Goal: Navigation & Orientation: Find specific page/section

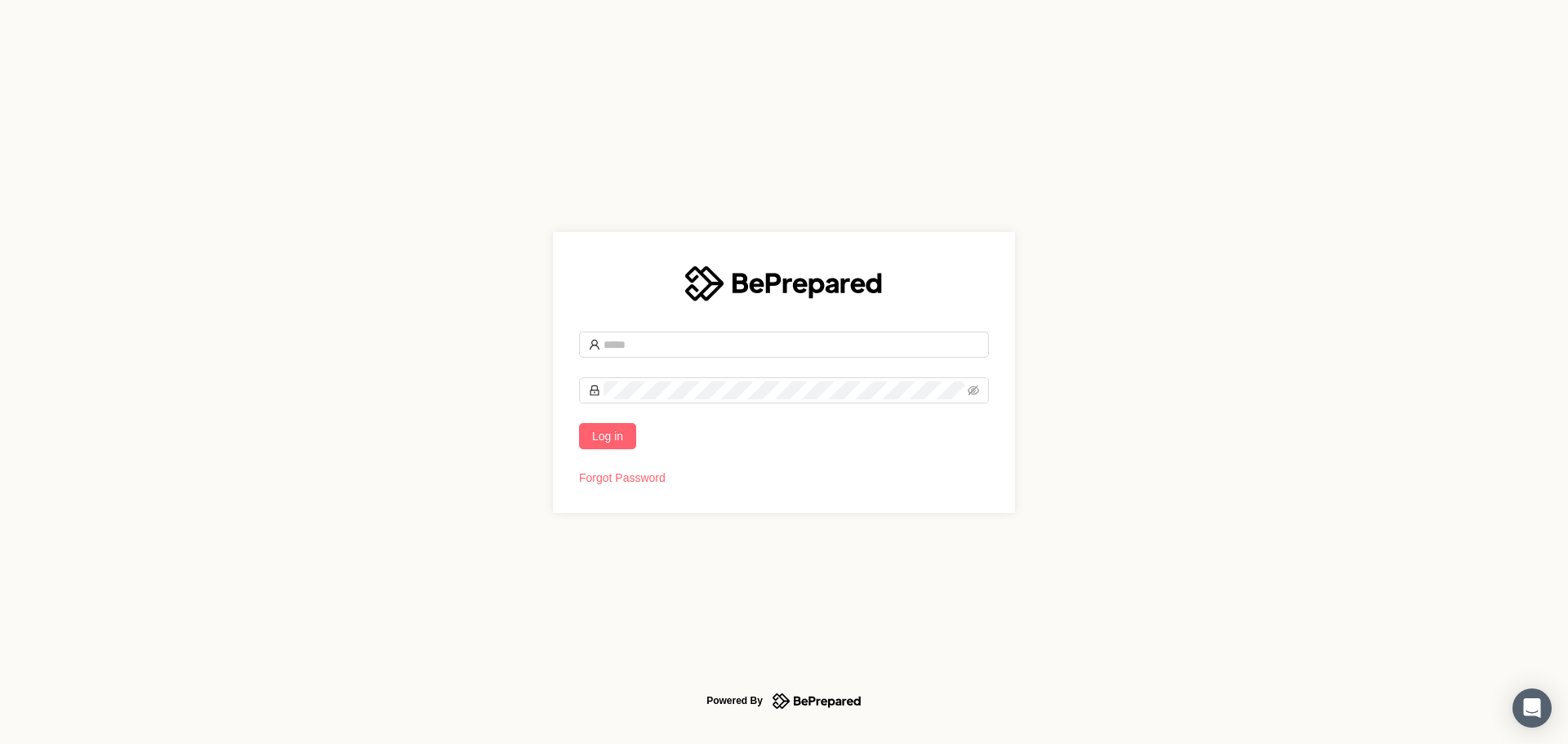
click at [666, 348] on input "text" at bounding box center [791, 345] width 376 height 18
type input "**********"
click at [976, 392] on icon "eye-invisible" at bounding box center [973, 390] width 11 height 11
click at [619, 441] on span "Log in" at bounding box center [607, 436] width 31 height 18
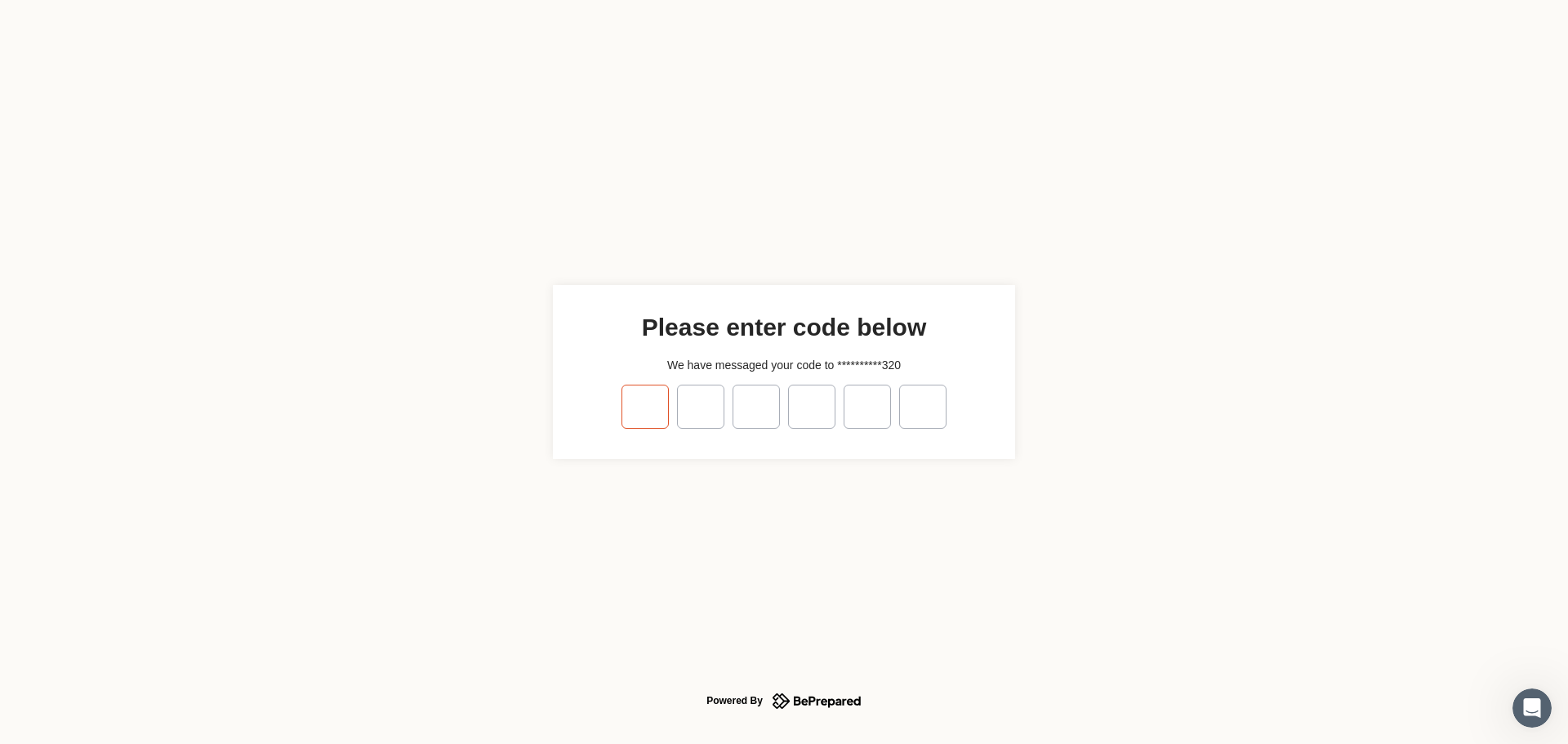
click at [642, 416] on input "tel" at bounding box center [645, 406] width 47 height 44
type input "*"
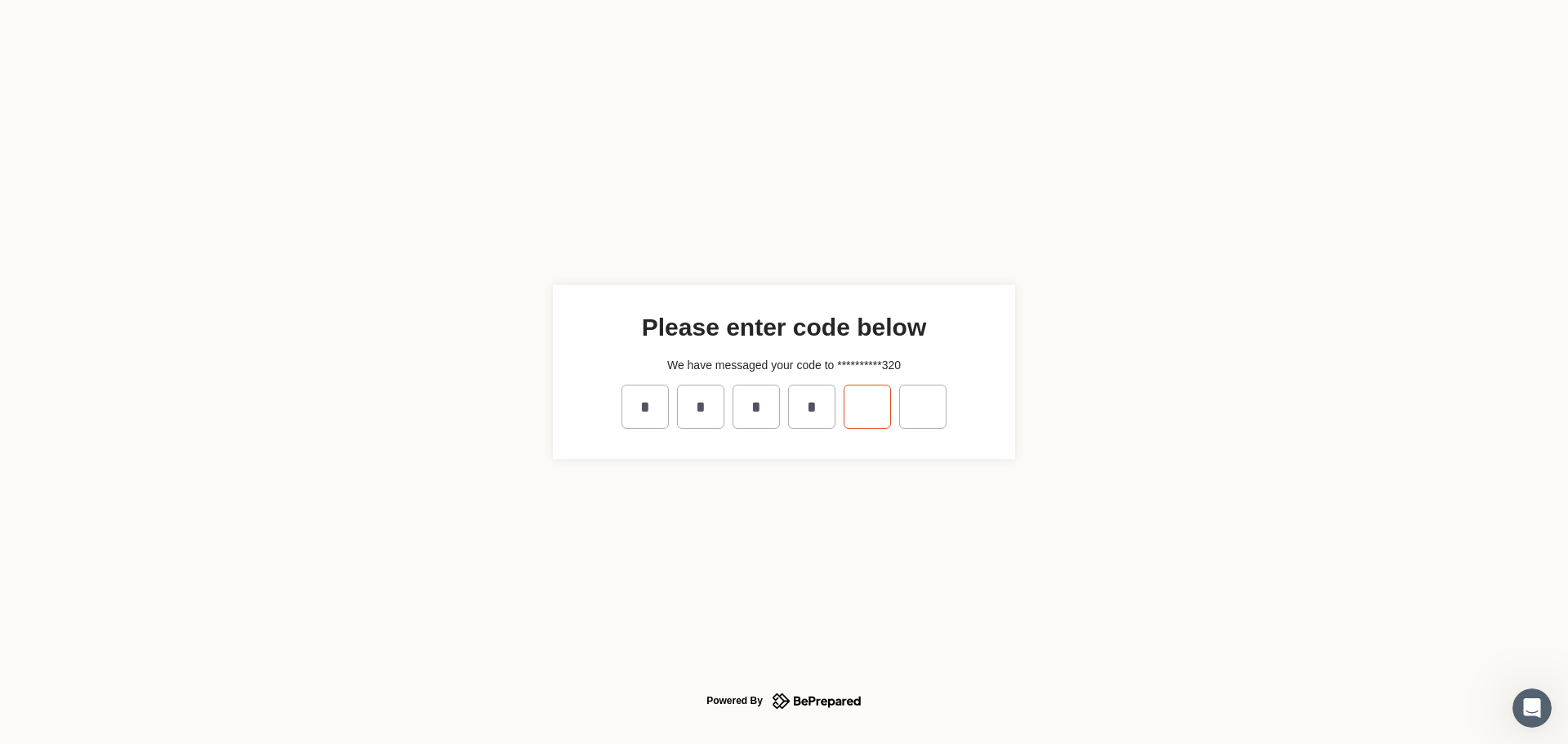
type input "*"
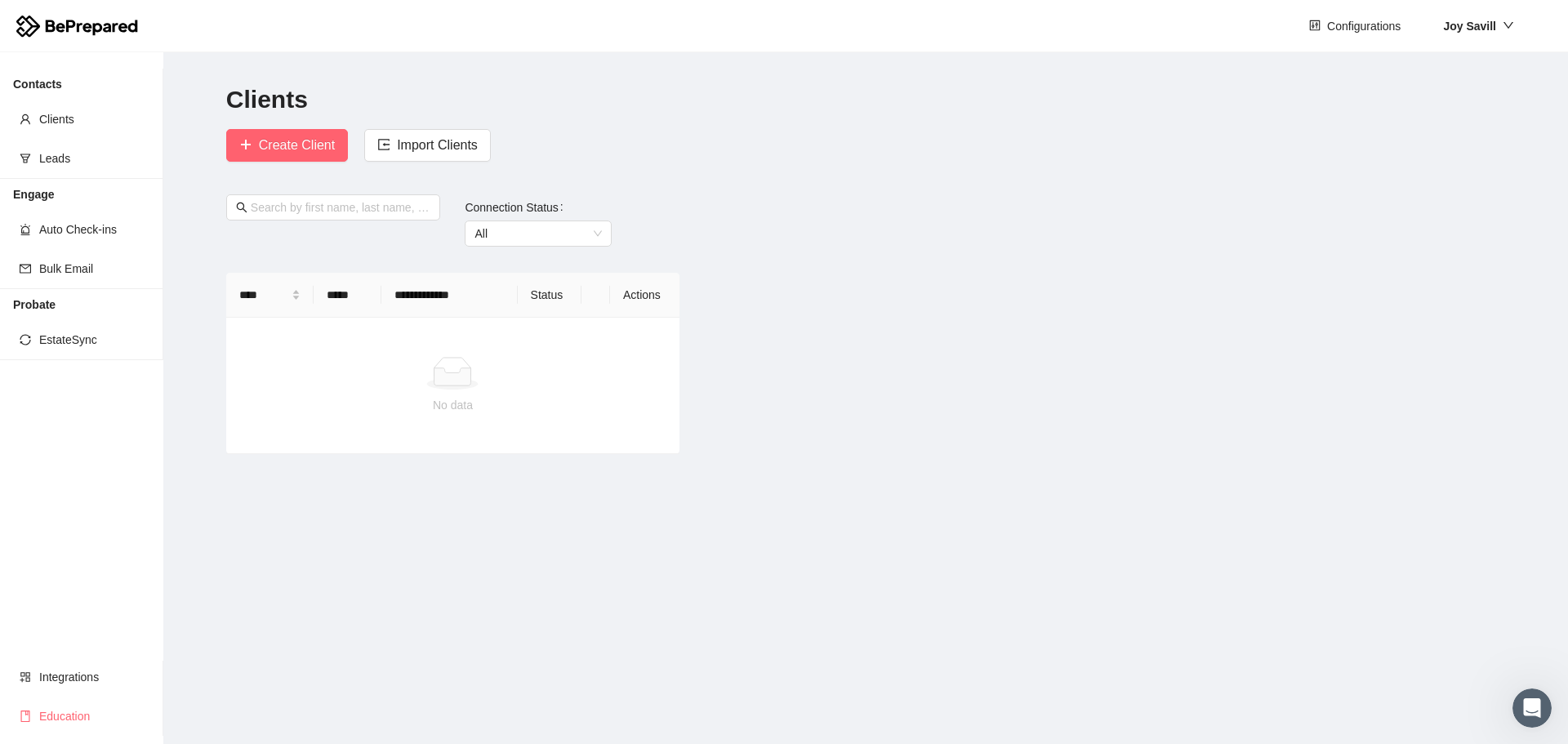
click at [32, 717] on li "Education" at bounding box center [82, 716] width 163 height 32
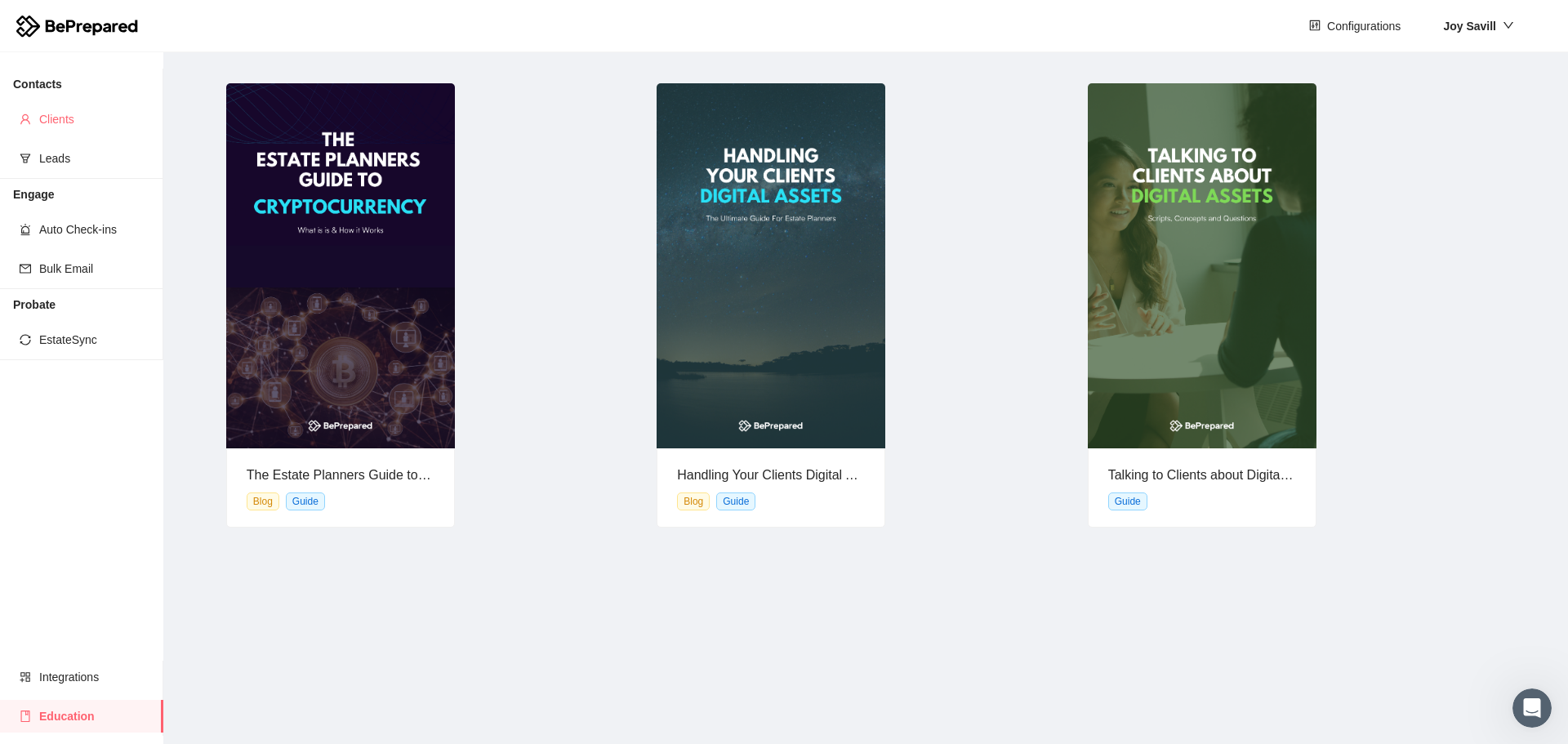
click at [45, 128] on span "Clients" at bounding box center [95, 118] width 111 height 32
